Goal: Information Seeking & Learning: Learn about a topic

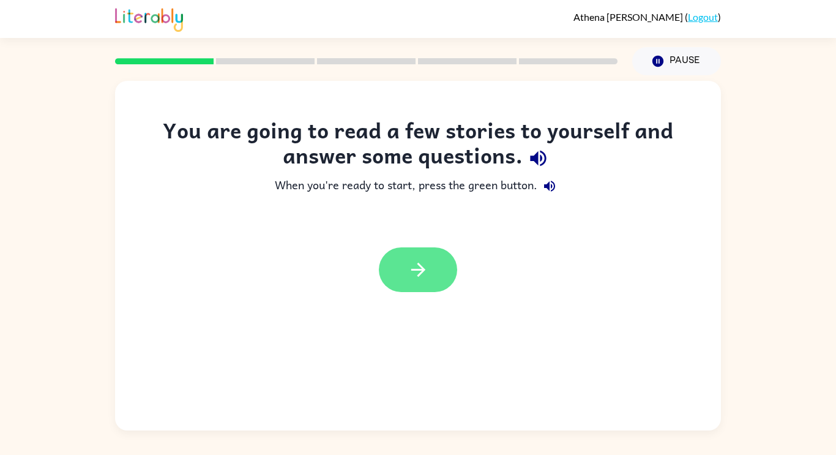
click at [418, 253] on button "button" at bounding box center [418, 269] width 78 height 45
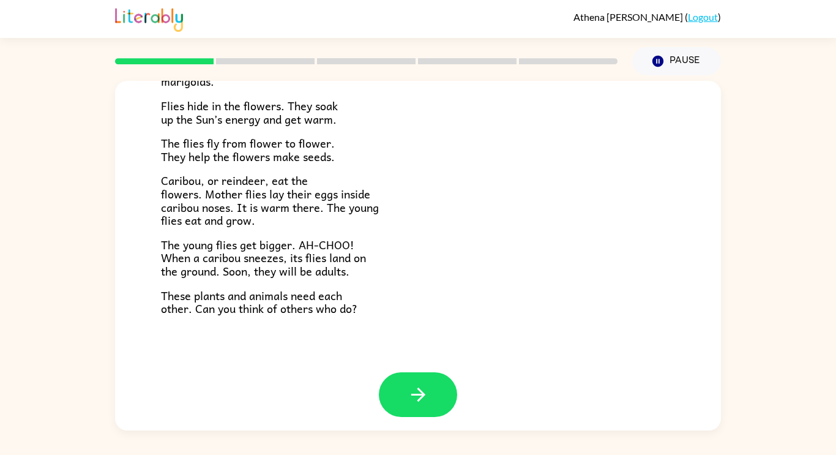
scroll to position [252, 0]
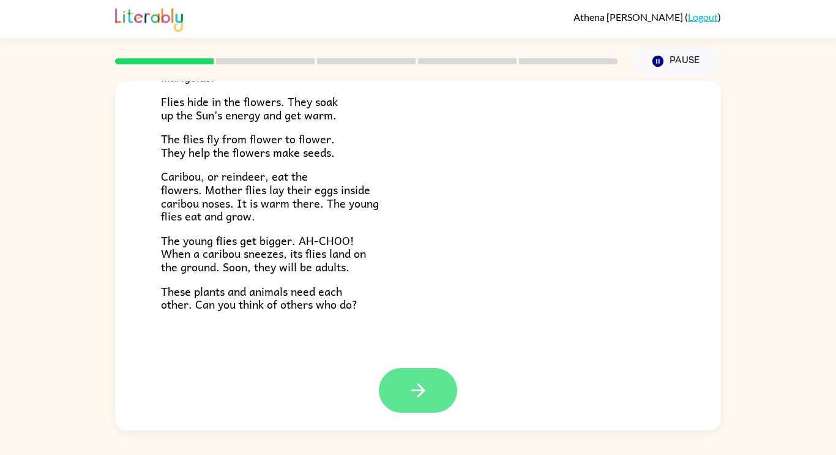
click at [416, 383] on icon "button" at bounding box center [418, 390] width 21 height 21
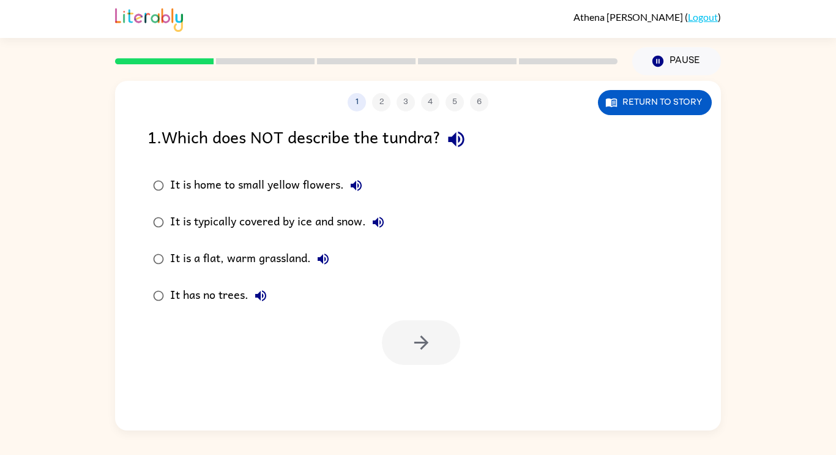
scroll to position [0, 0]
click at [411, 327] on button "button" at bounding box center [421, 342] width 78 height 45
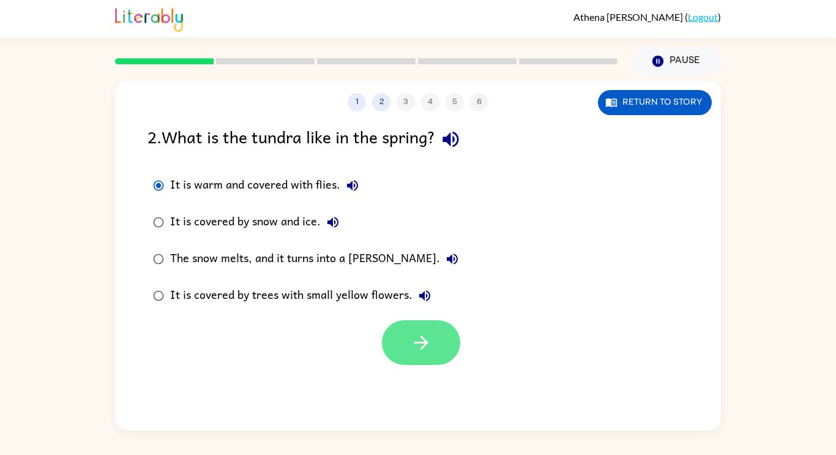
click at [431, 345] on icon "button" at bounding box center [421, 342] width 21 height 21
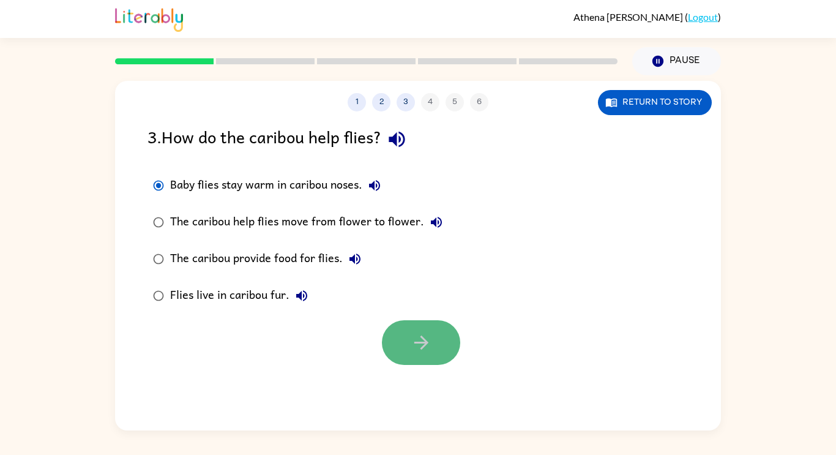
click at [400, 344] on button "button" at bounding box center [421, 342] width 78 height 45
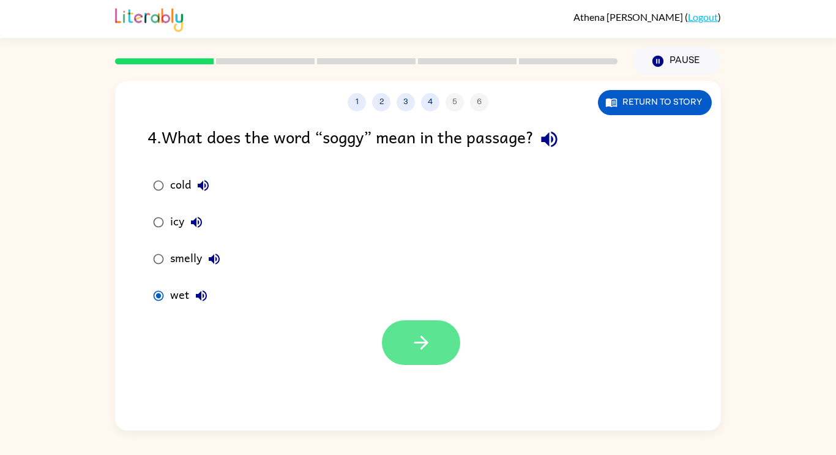
click at [410, 328] on button "button" at bounding box center [421, 342] width 78 height 45
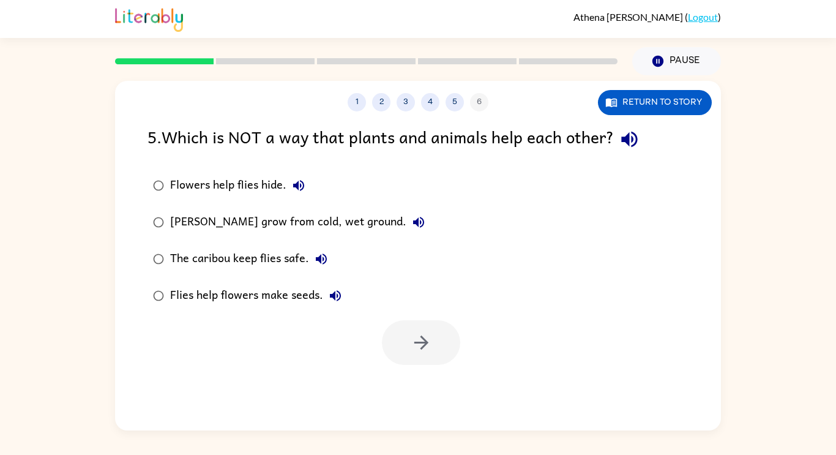
click at [410, 328] on div at bounding box center [421, 342] width 78 height 45
click at [446, 352] on button "button" at bounding box center [421, 342] width 78 height 45
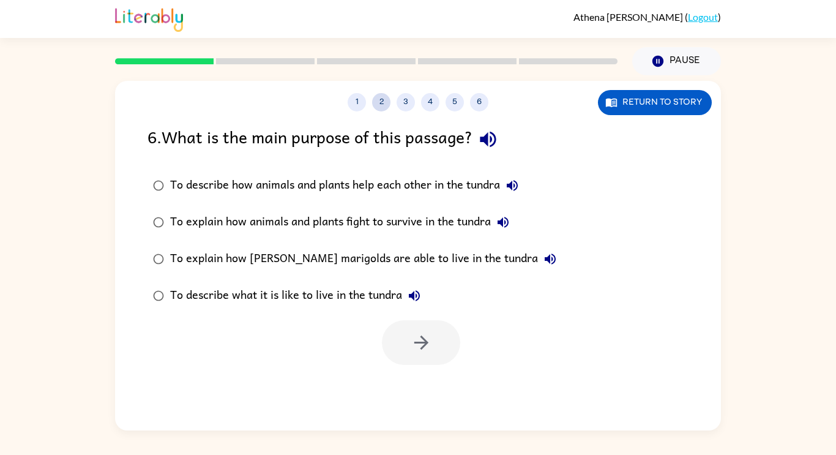
click at [386, 100] on button "2" at bounding box center [381, 102] width 18 height 18
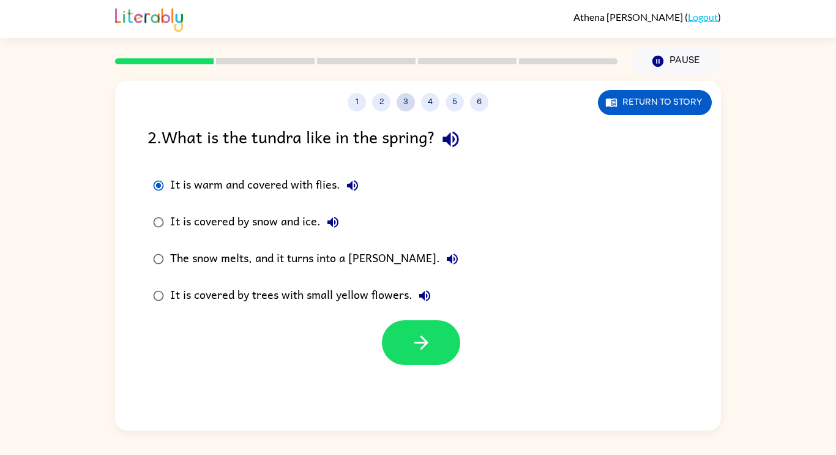
click at [406, 102] on button "3" at bounding box center [406, 102] width 18 height 18
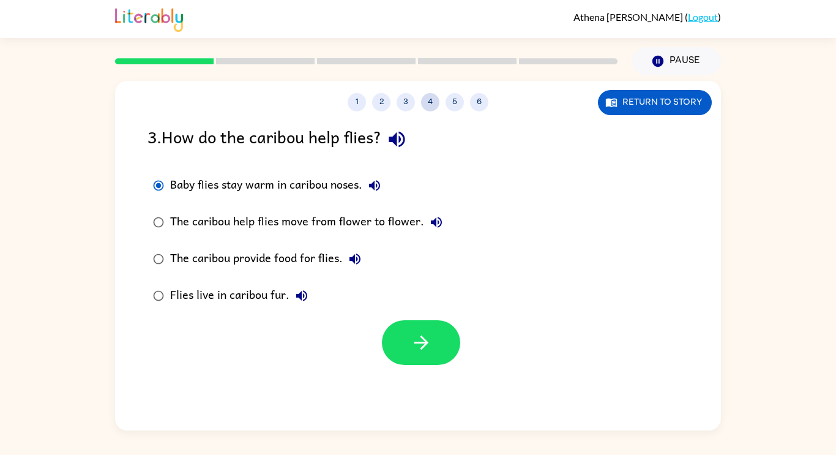
click at [431, 100] on button "4" at bounding box center [430, 102] width 18 height 18
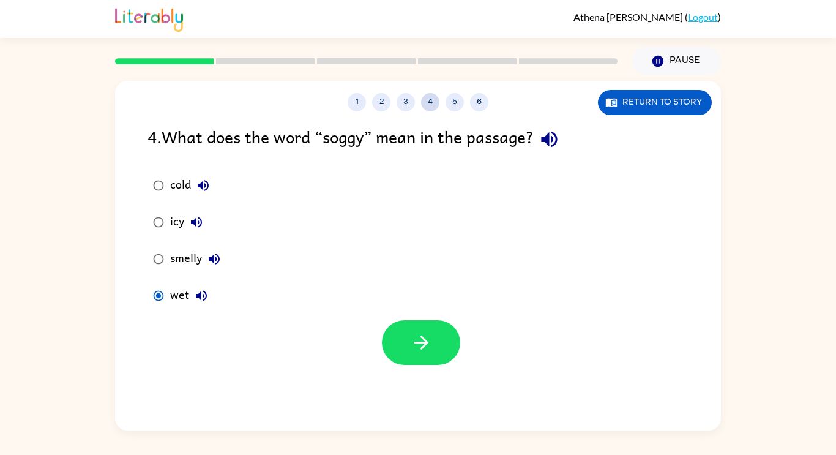
click at [434, 97] on button "4" at bounding box center [430, 102] width 18 height 18
click at [455, 98] on button "5" at bounding box center [455, 102] width 18 height 18
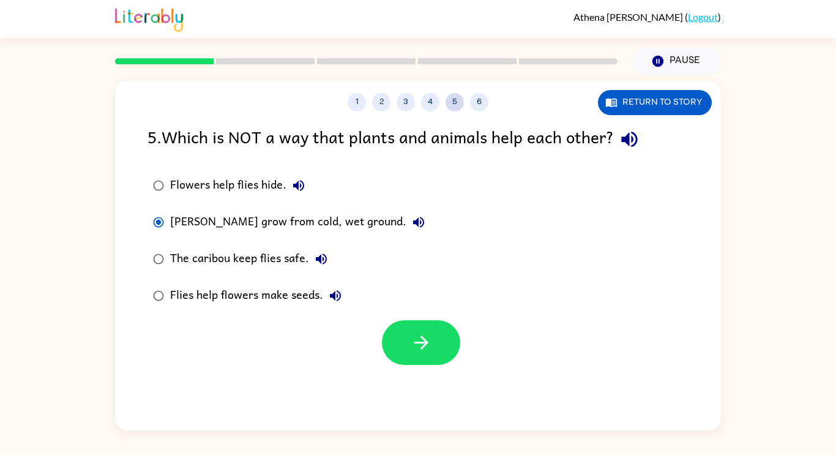
click at [459, 105] on button "5" at bounding box center [455, 102] width 18 height 18
click at [486, 102] on button "6" at bounding box center [479, 102] width 18 height 18
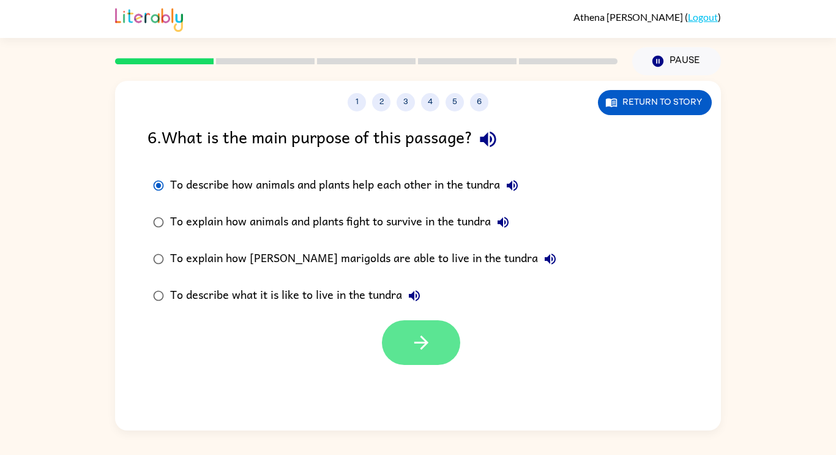
click at [416, 323] on button "button" at bounding box center [421, 342] width 78 height 45
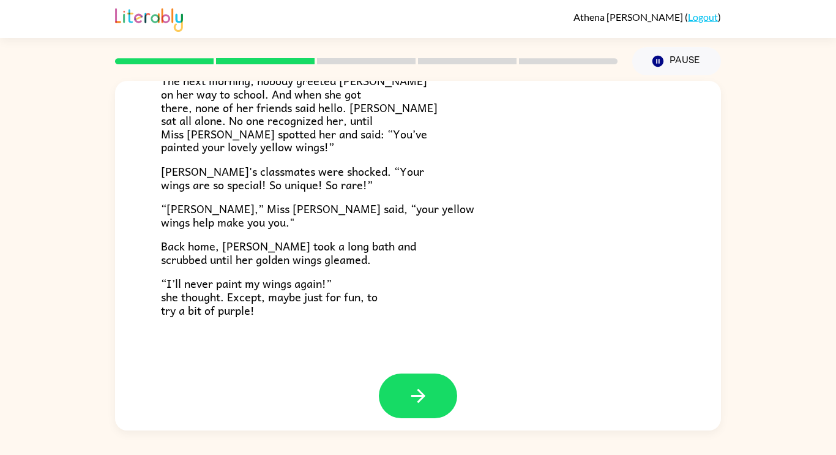
scroll to position [342, 0]
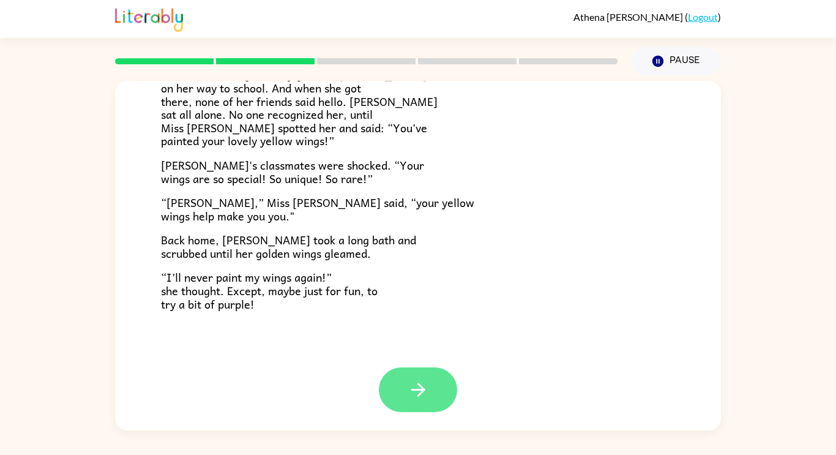
click at [433, 386] on button "button" at bounding box center [418, 389] width 78 height 45
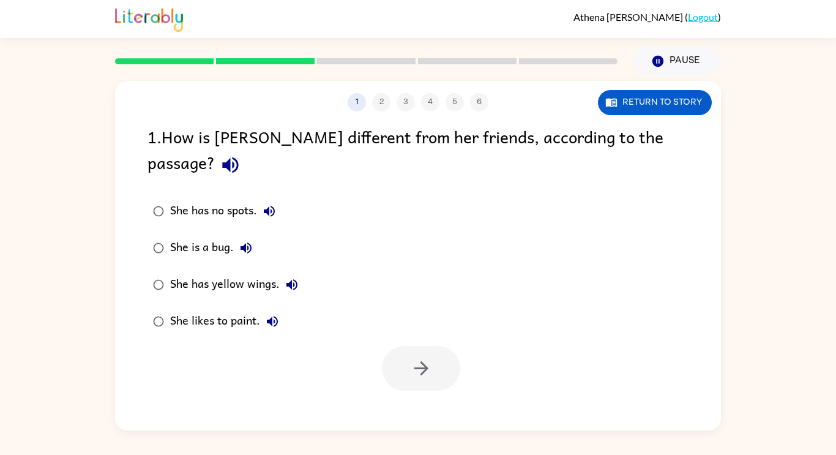
scroll to position [0, 0]
click at [387, 357] on button "button" at bounding box center [421, 368] width 78 height 45
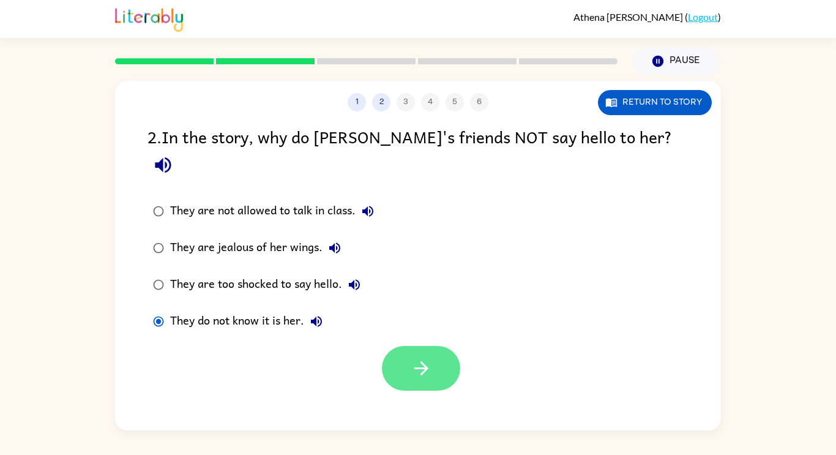
click at [413, 357] on icon "button" at bounding box center [421, 367] width 21 height 21
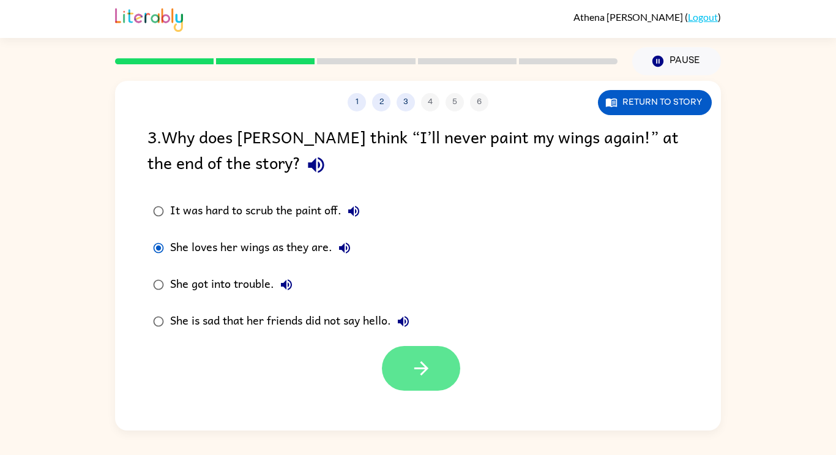
click at [441, 368] on button "button" at bounding box center [421, 368] width 78 height 45
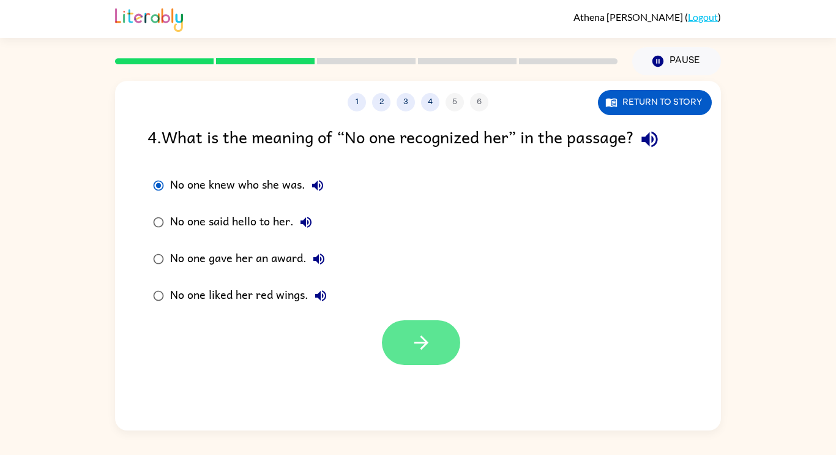
click at [424, 351] on icon "button" at bounding box center [421, 342] width 21 height 21
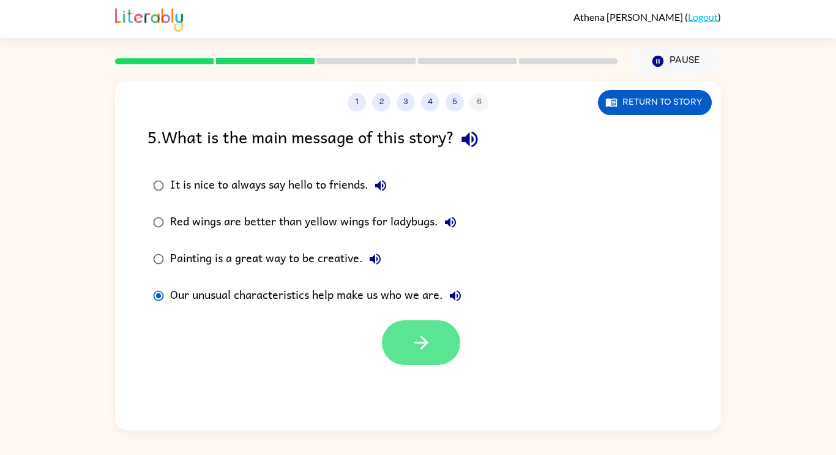
click at [449, 340] on button "button" at bounding box center [421, 342] width 78 height 45
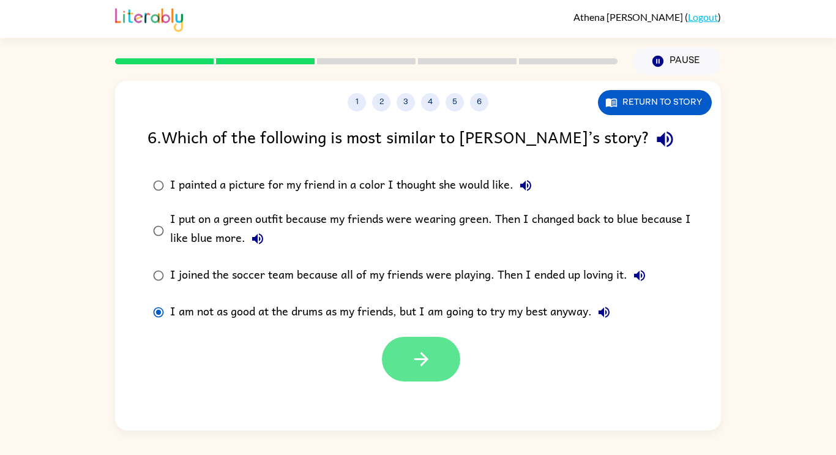
click at [413, 357] on icon "button" at bounding box center [421, 358] width 21 height 21
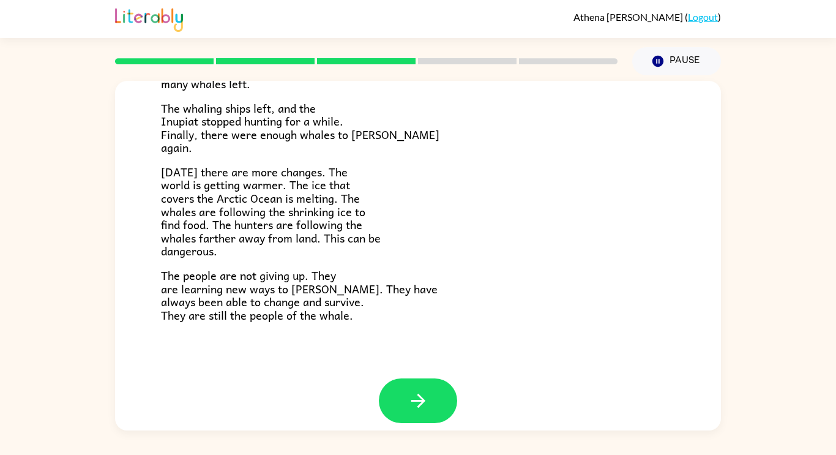
scroll to position [413, 0]
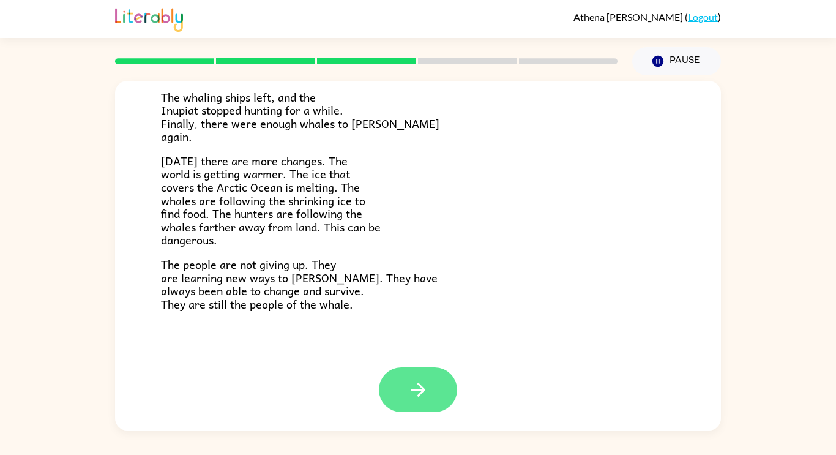
click at [415, 389] on icon "button" at bounding box center [418, 389] width 21 height 21
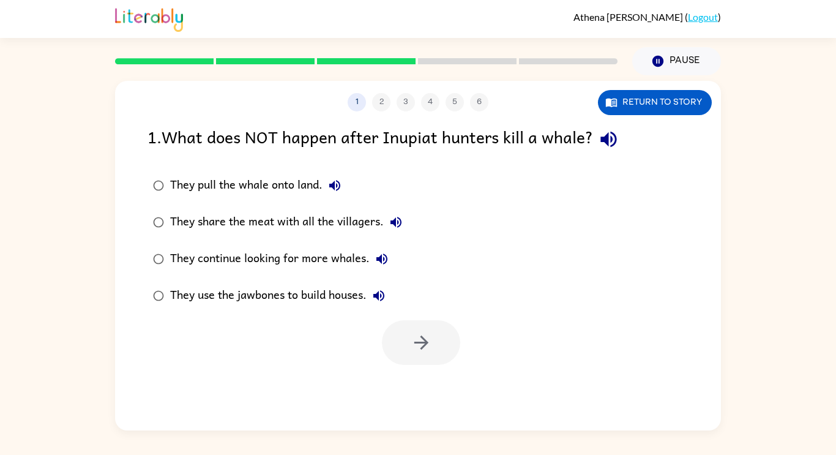
scroll to position [0, 0]
click at [422, 323] on button "button" at bounding box center [421, 342] width 78 height 45
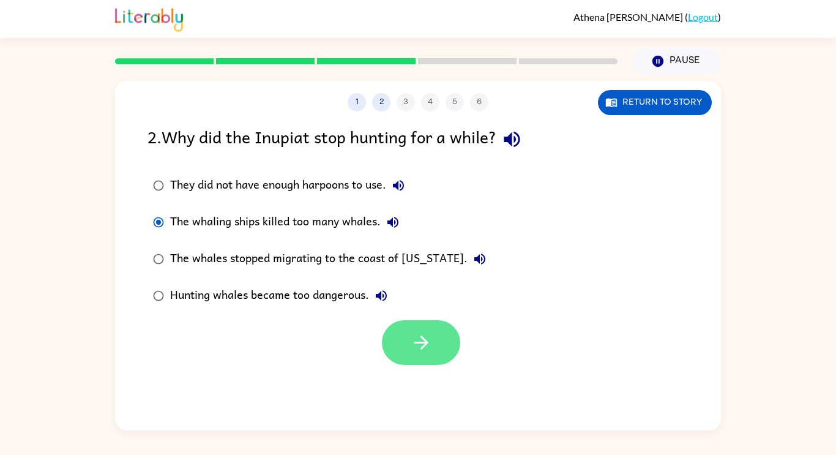
click at [425, 346] on icon "button" at bounding box center [421, 342] width 21 height 21
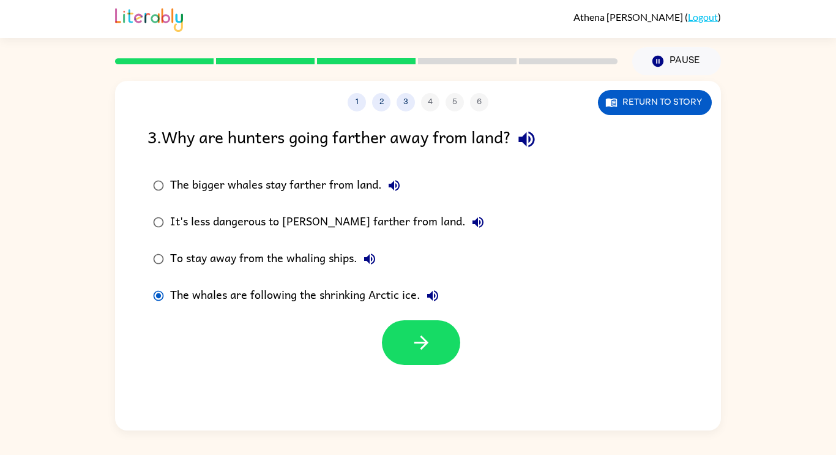
click at [448, 312] on label "The whales are following the shrinking Arctic ice." at bounding box center [319, 295] width 356 height 37
click at [420, 335] on icon "button" at bounding box center [421, 342] width 21 height 21
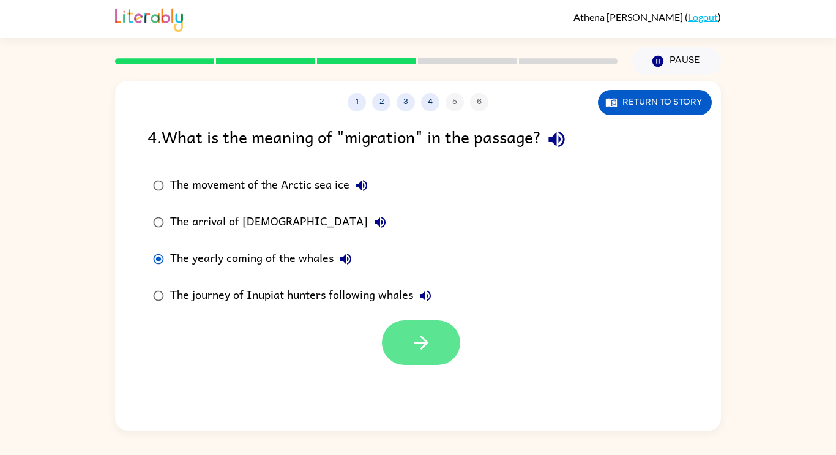
click at [406, 364] on button "button" at bounding box center [421, 342] width 78 height 45
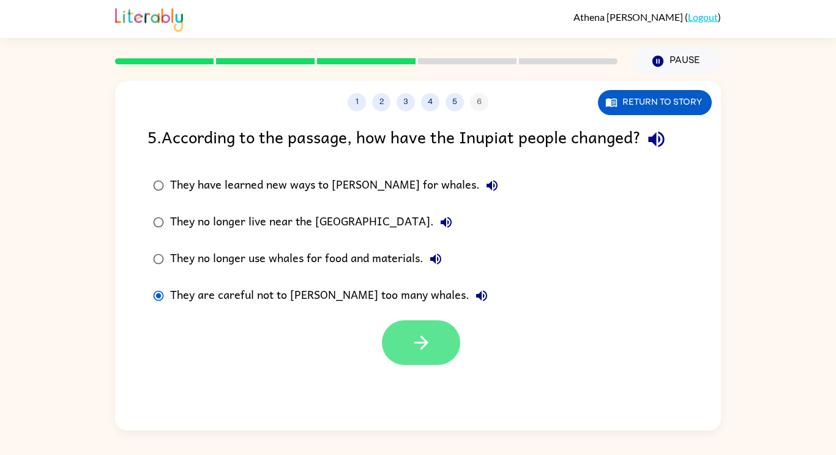
click at [411, 362] on button "button" at bounding box center [421, 342] width 78 height 45
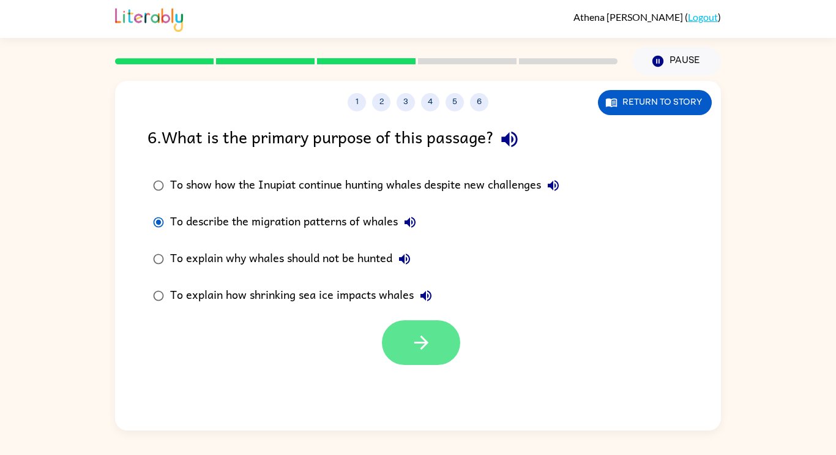
click at [424, 345] on icon "button" at bounding box center [421, 342] width 14 height 14
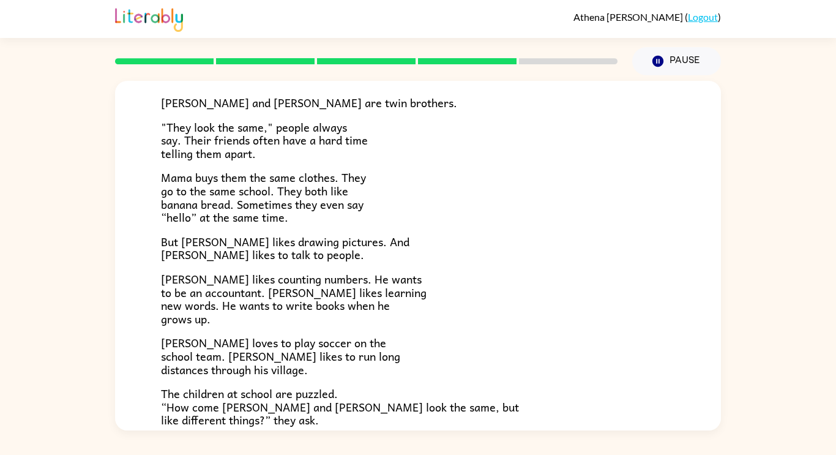
scroll to position [265, 0]
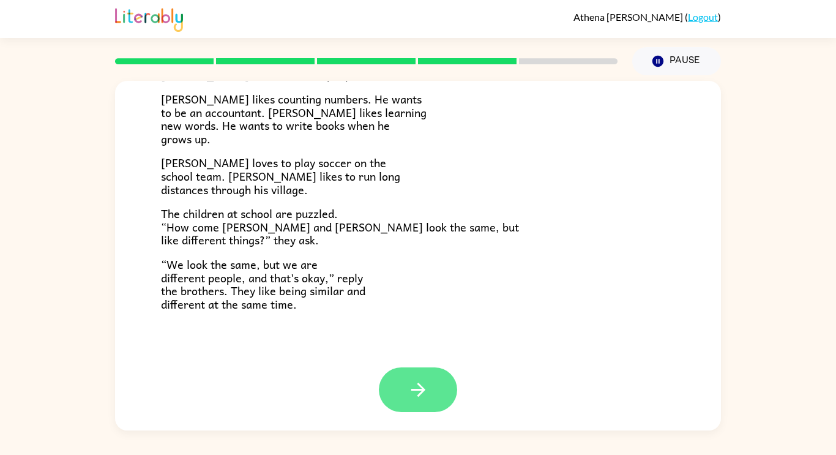
click at [394, 389] on button "button" at bounding box center [418, 389] width 78 height 45
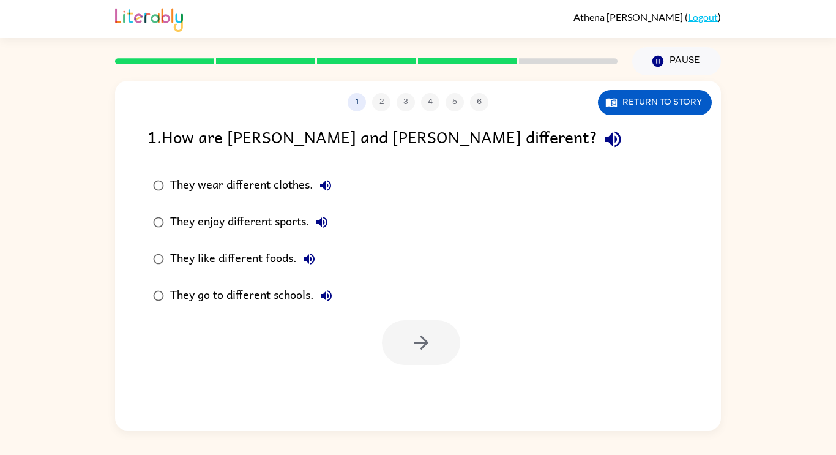
scroll to position [0, 0]
click at [397, 331] on button "button" at bounding box center [421, 342] width 78 height 45
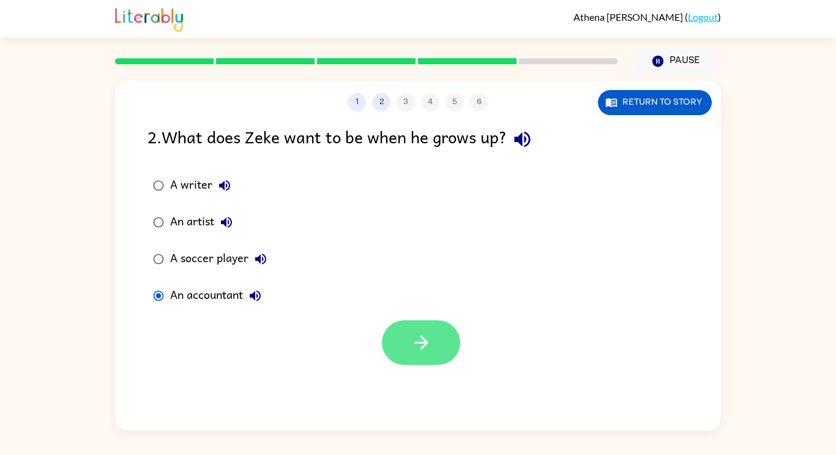
click at [447, 351] on button "button" at bounding box center [421, 342] width 78 height 45
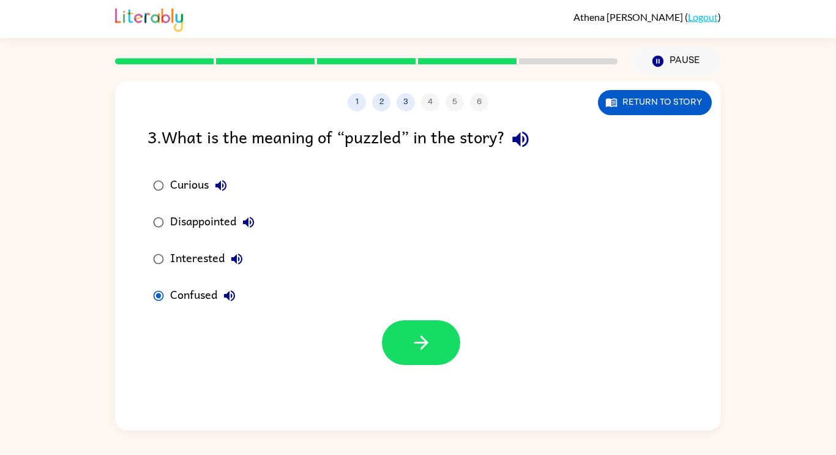
click at [414, 377] on div "1 2 3 4 5 6 Return to story 3 . What is the meaning of “puzzled” in the story? …" at bounding box center [418, 256] width 606 height 350
click at [444, 357] on button "button" at bounding box center [421, 342] width 78 height 45
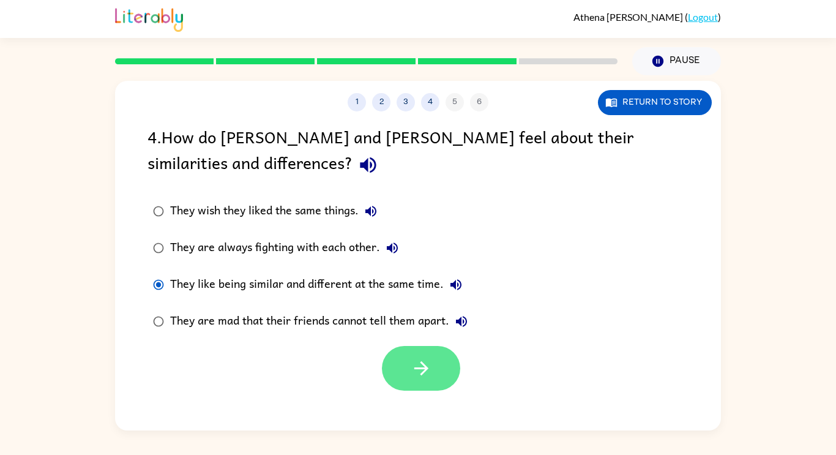
click at [396, 358] on button "button" at bounding box center [421, 368] width 78 height 45
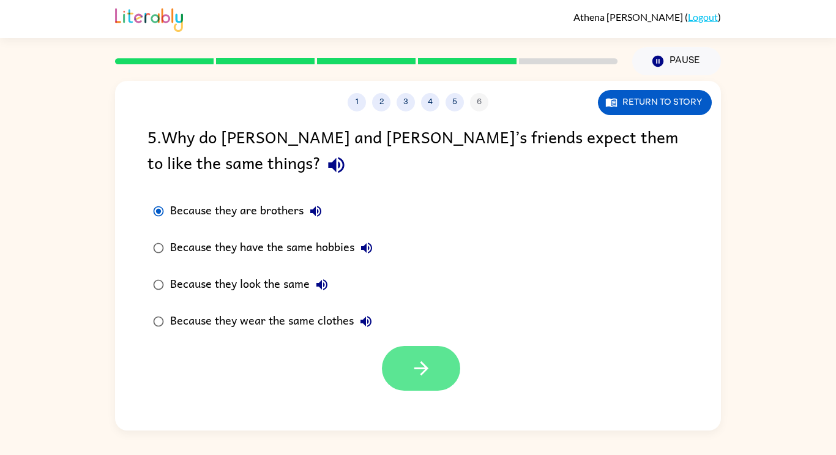
click at [412, 353] on button "button" at bounding box center [421, 368] width 78 height 45
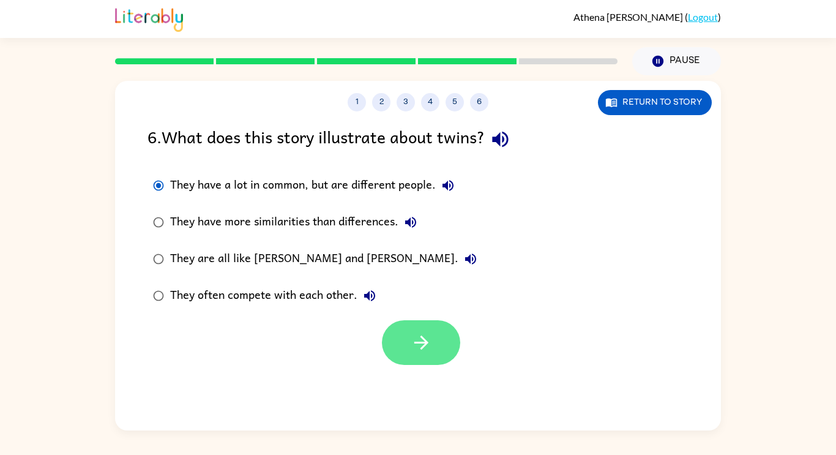
click at [420, 362] on button "button" at bounding box center [421, 342] width 78 height 45
